Goal: Task Accomplishment & Management: Manage account settings

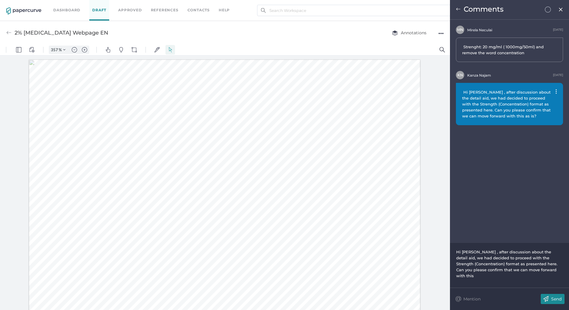
click at [561, 10] on img at bounding box center [560, 9] width 5 height 5
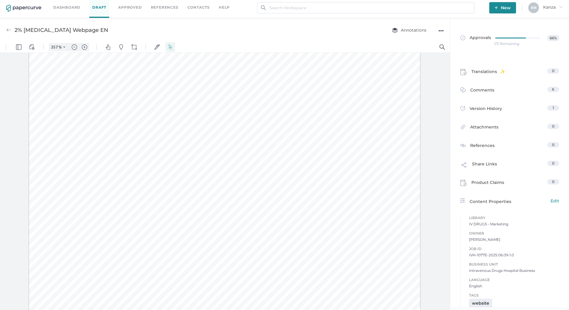
click at [25, 7] on img at bounding box center [23, 8] width 35 height 7
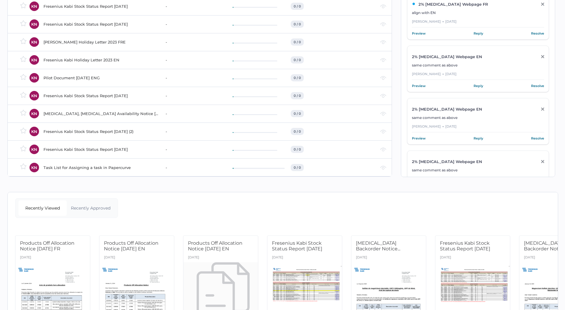
scroll to position [89, 0]
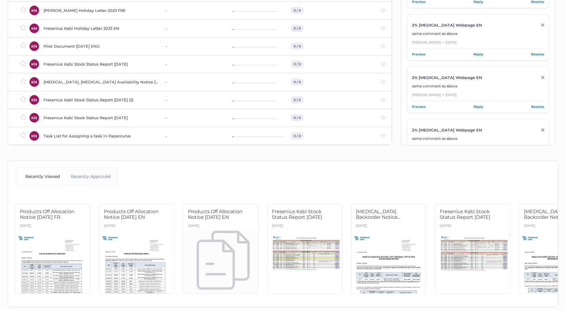
click at [121, 113] on td "Fresenius Kabi Stock Status Report [DATE]" at bounding box center [99, 118] width 122 height 18
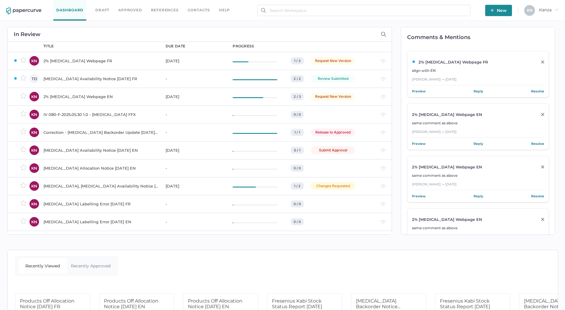
scroll to position [0, 0]
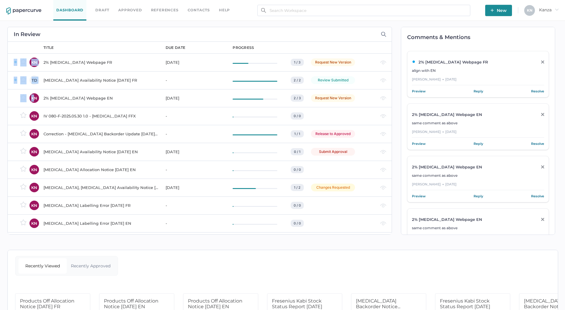
drag, startPoint x: 35, startPoint y: 100, endPoint x: -1, endPoint y: 118, distance: 39.9
click at [0, 118] on html "Dashboard Draft Approved References Contacts help New K N Kanza arrow_right In …" at bounding box center [282, 155] width 565 height 310
click at [1, 116] on div "Dashboard Draft Approved References Contacts help New K N Kanza arrow_right In …" at bounding box center [282, 202] width 565 height 405
click at [324, 133] on div "Release to Approved" at bounding box center [333, 134] width 44 height 8
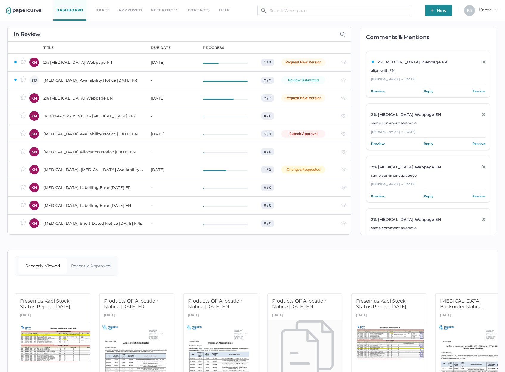
click at [312, 134] on div "Submit Approval" at bounding box center [303, 134] width 44 height 8
click at [330, 24] on div "In Review owner KN TD KN KN KN KN KN KN KN KN KN KN KN KN KN KN KN KN KN KN KN …" at bounding box center [177, 131] width 346 height 220
click at [323, 22] on div "In Review owner KN TD KN KN KN KN KN KN KN KN KN KN KN KN KN KN KN KN KN KN KN …" at bounding box center [177, 131] width 346 height 220
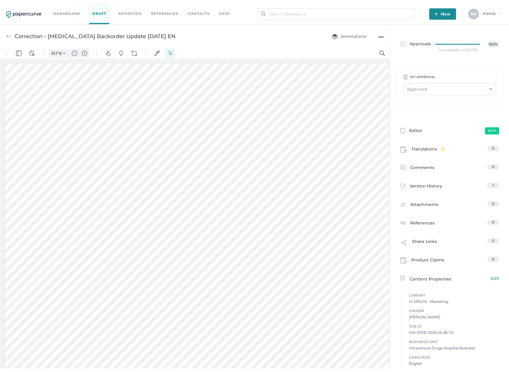
scroll to position [3, 0]
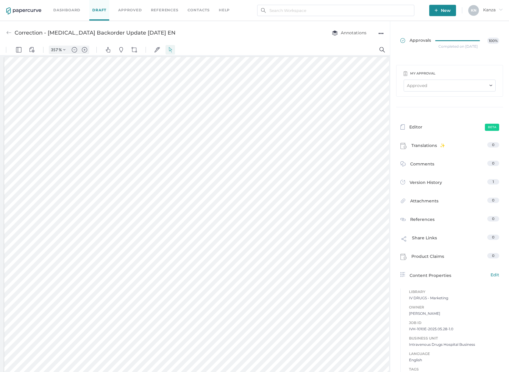
click at [408, 40] on span "Approvals" at bounding box center [415, 41] width 31 height 7
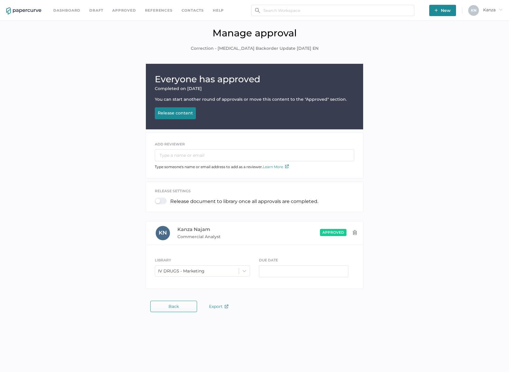
click at [185, 112] on div "Release content" at bounding box center [175, 112] width 35 height 5
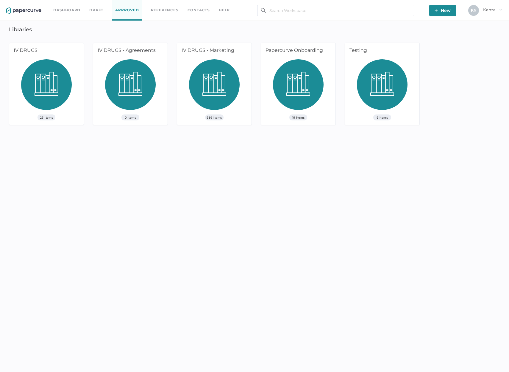
click at [35, 11] on img at bounding box center [23, 10] width 35 height 7
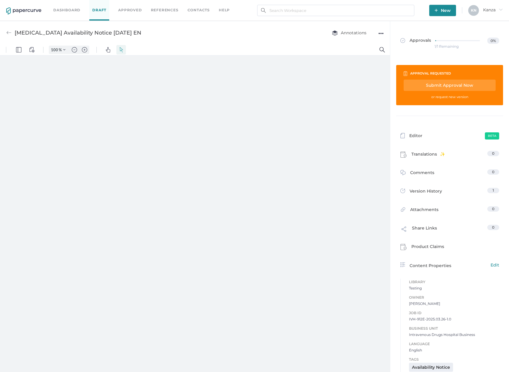
type input "357"
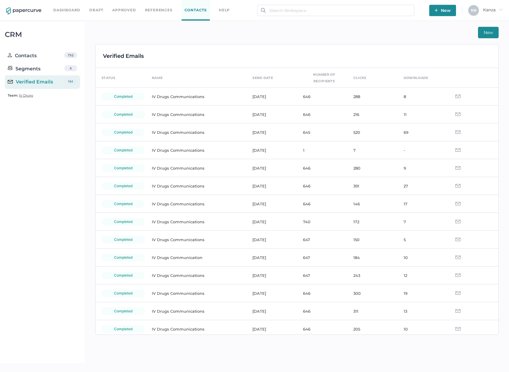
click at [71, 7] on link "Dashboard" at bounding box center [66, 10] width 27 height 7
